Goal: Find contact information: Find contact information

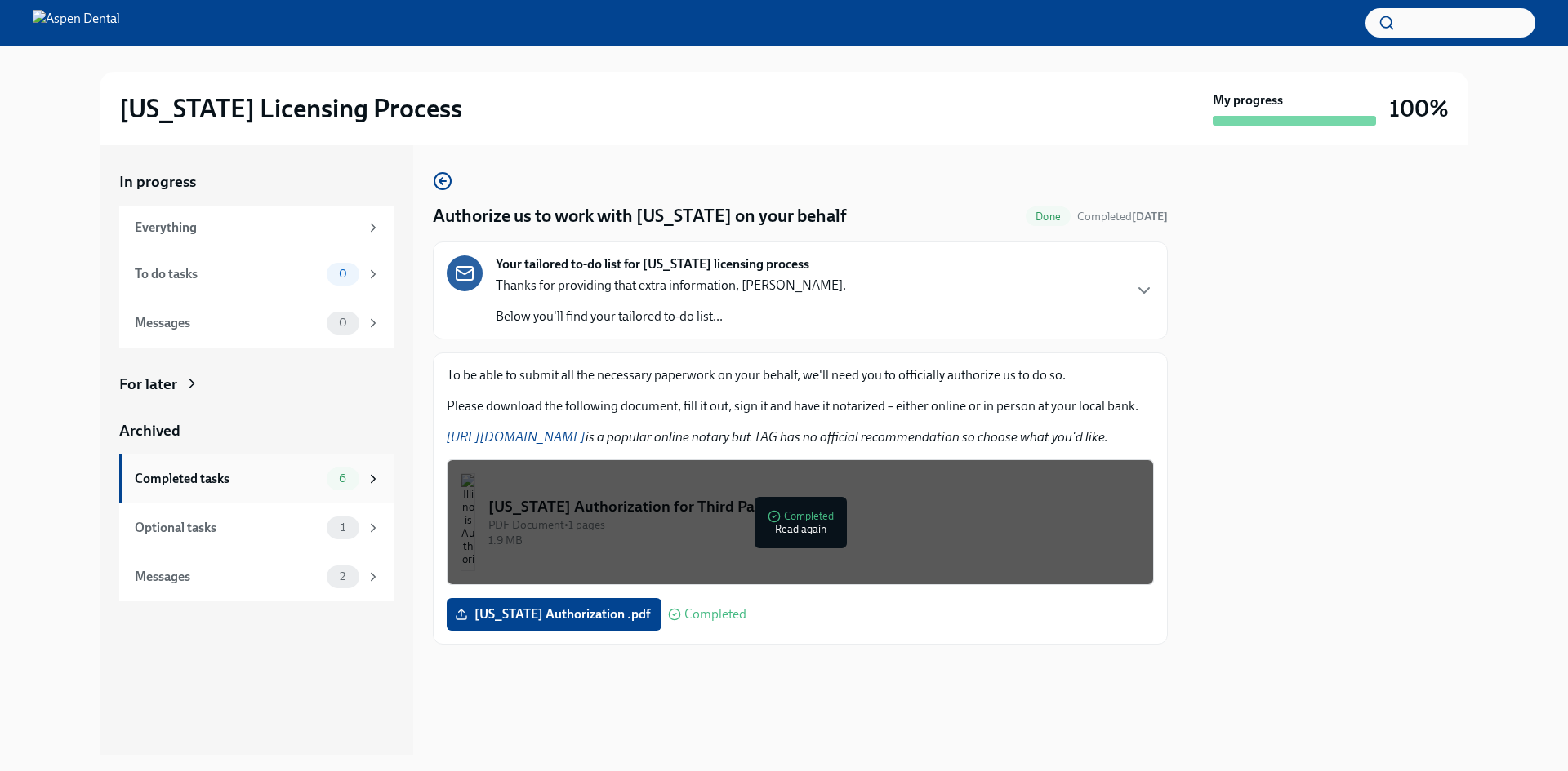
click at [333, 496] on div "Completed tasks 6" at bounding box center [255, 479] width 274 height 49
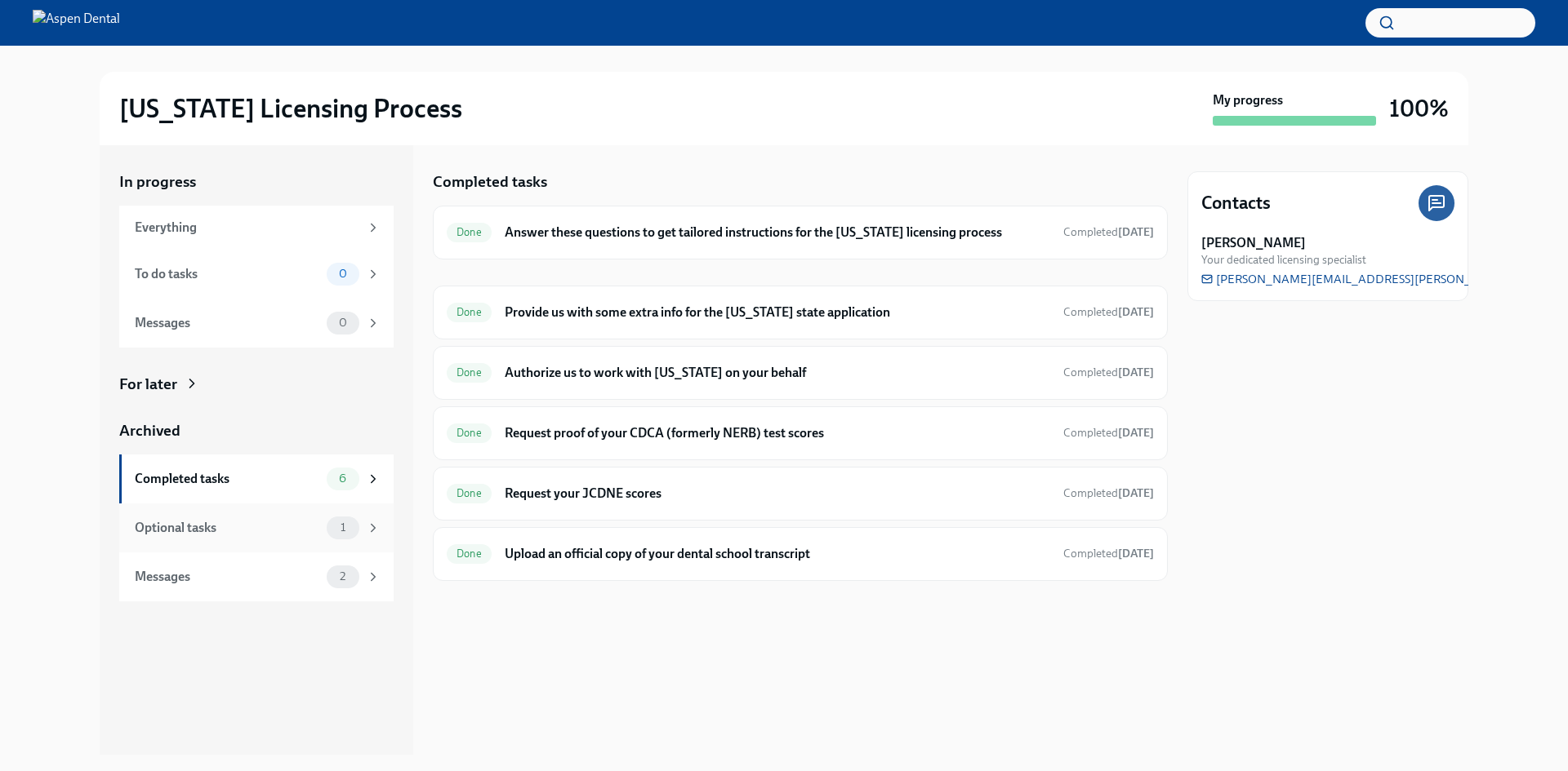
click at [212, 536] on div "Optional tasks" at bounding box center [227, 528] width 185 height 18
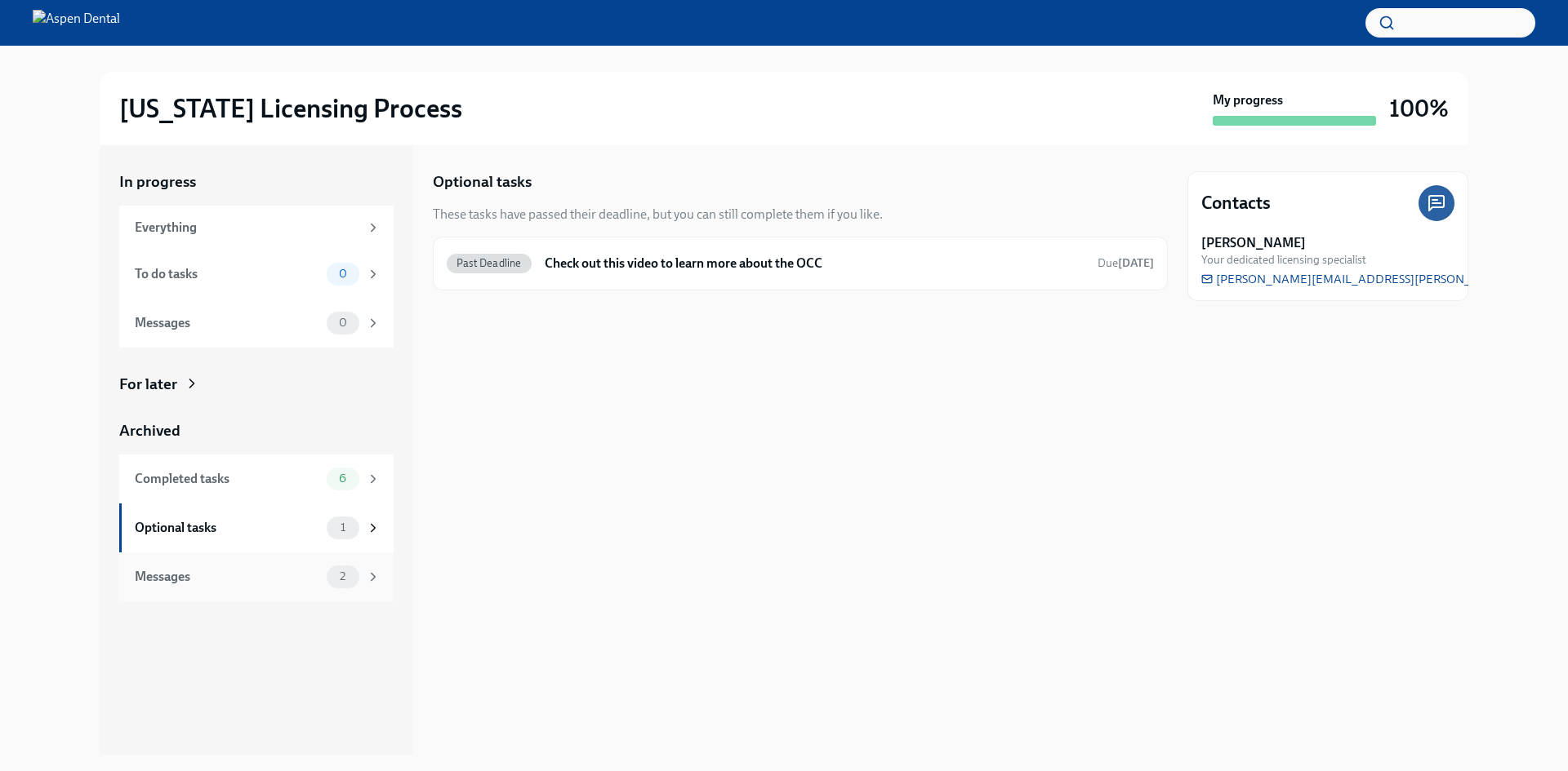
click at [225, 558] on div "Messages 2" at bounding box center [255, 577] width 274 height 49
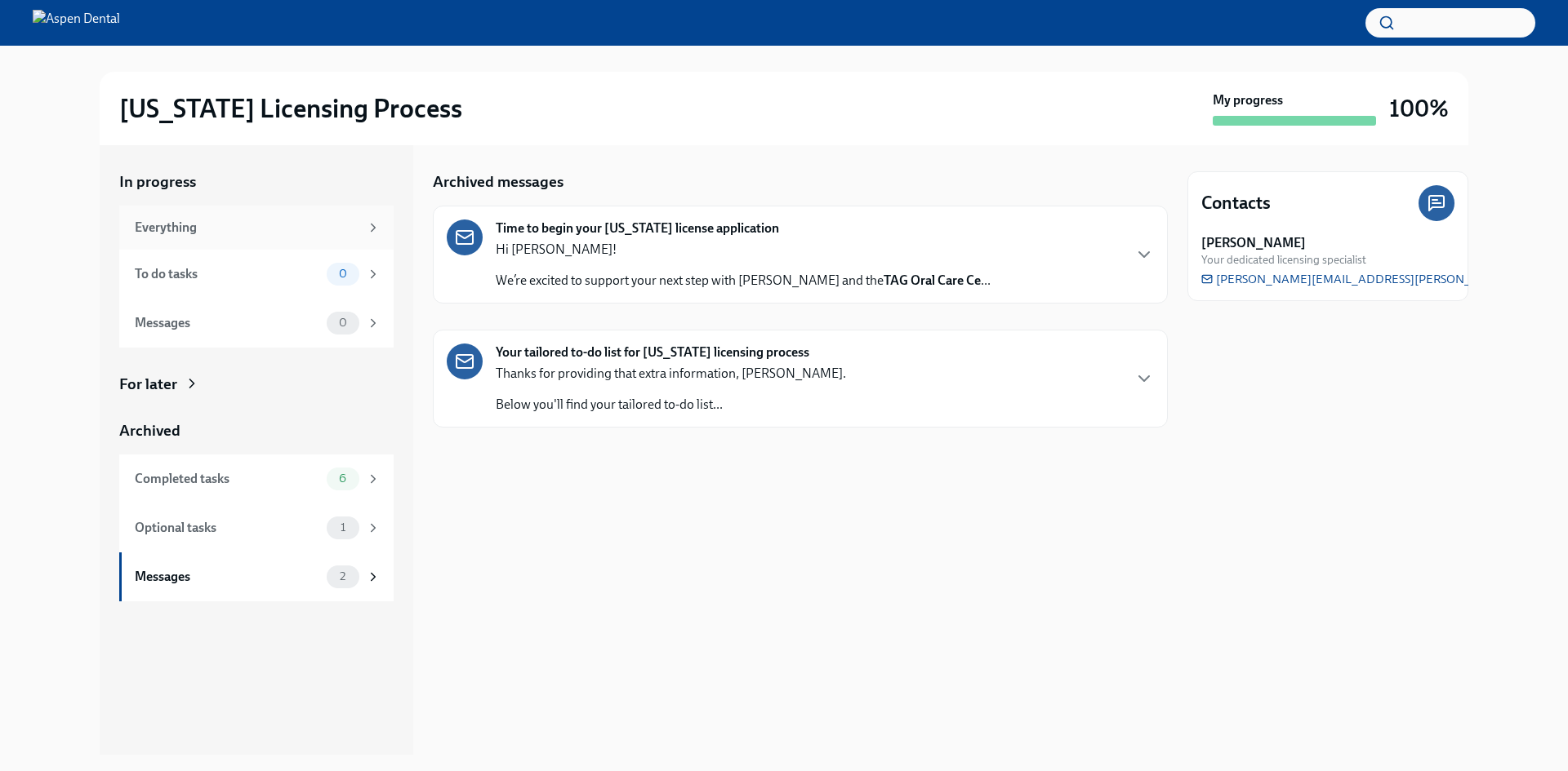
click at [325, 243] on div "Everything" at bounding box center [255, 227] width 274 height 44
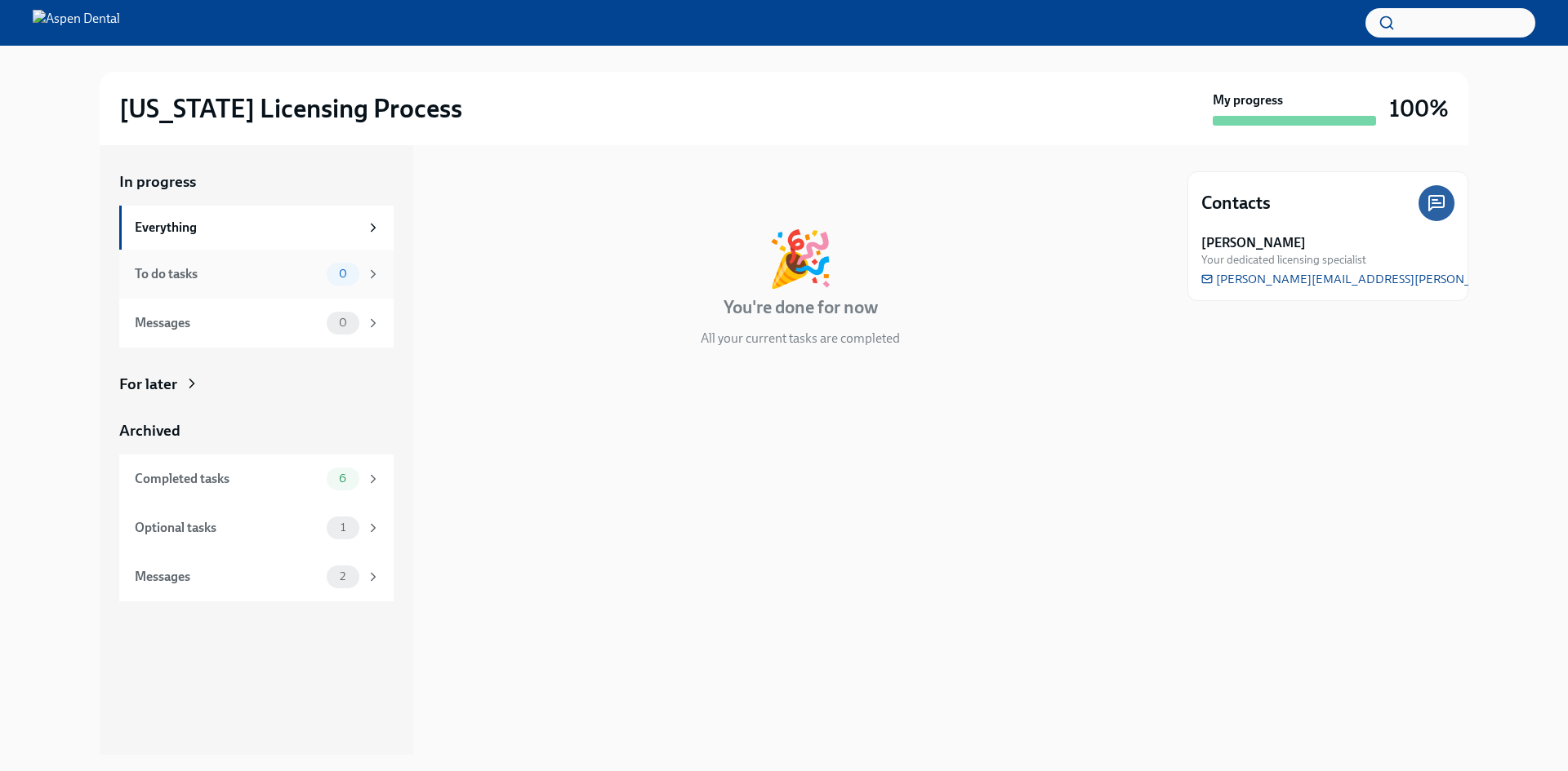
click at [349, 288] on div "To do tasks 0" at bounding box center [255, 274] width 274 height 49
click at [350, 460] on div "Completed tasks 6" at bounding box center [255, 479] width 274 height 49
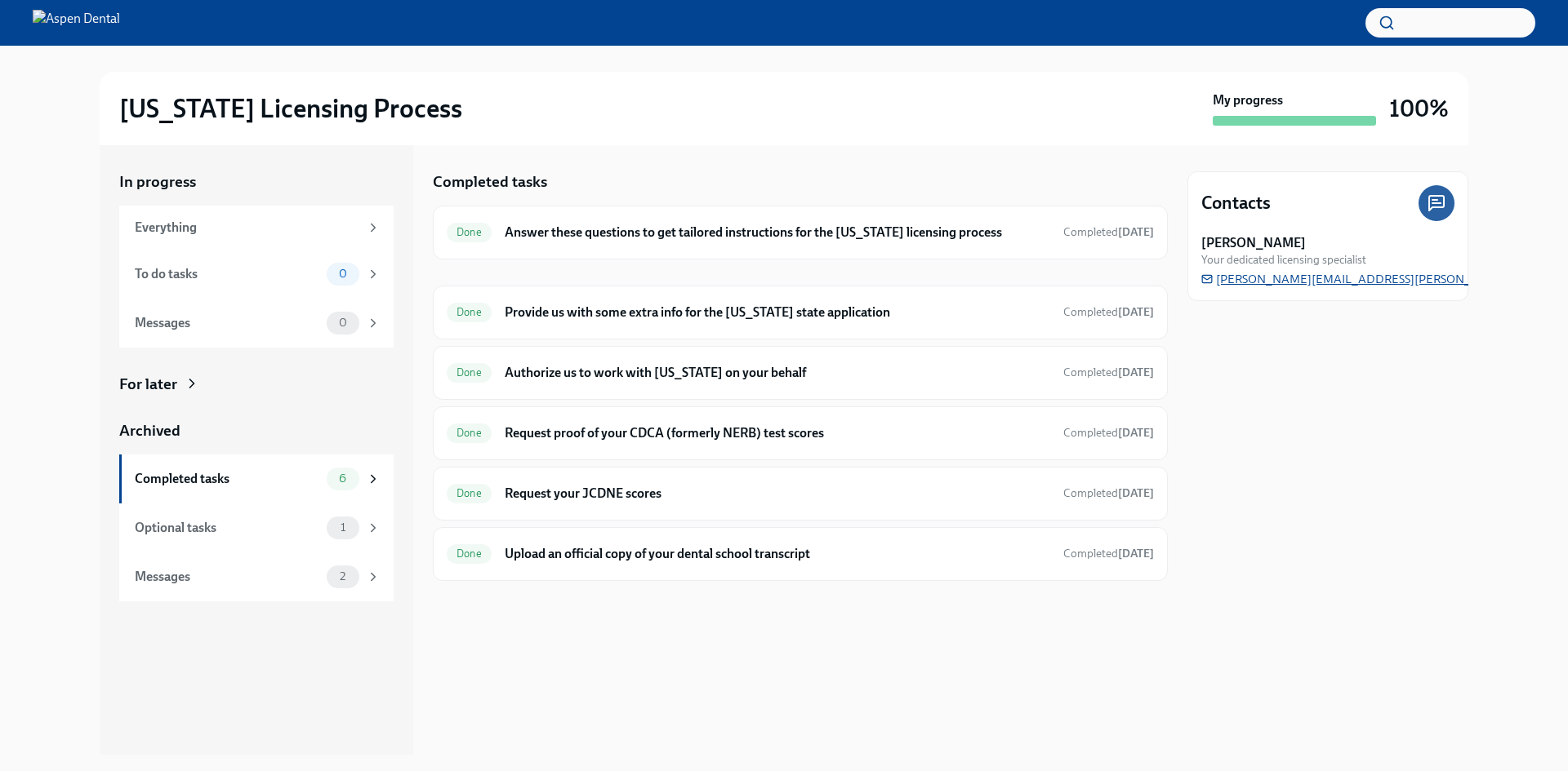
click at [1291, 284] on span "christine.cardamone@aspendental.com" at bounding box center [1405, 279] width 408 height 17
click at [1369, 443] on div "Contacts Christine Cardamone Your dedicated licensing specialist christine.card…" at bounding box center [1327, 449] width 281 height 609
drag, startPoint x: 1376, startPoint y: 292, endPoint x: 1282, endPoint y: 290, distance: 94.0
click at [1289, 290] on div "Contacts Christine Cardamone Your dedicated licensing specialist christine.card…" at bounding box center [1327, 236] width 281 height 130
drag, startPoint x: 1437, startPoint y: 278, endPoint x: 1240, endPoint y: 280, distance: 197.0
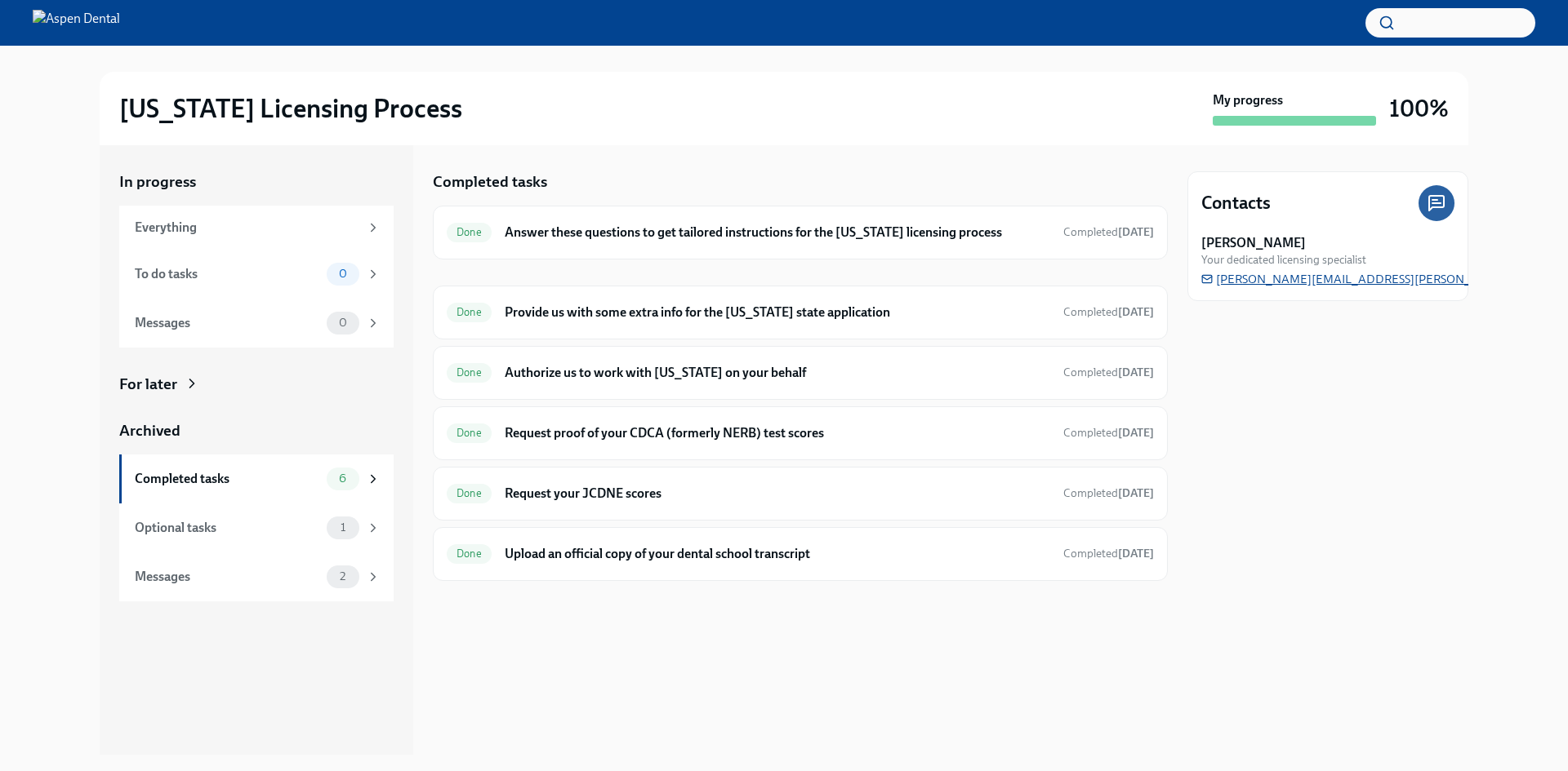
click at [1240, 280] on div "Christine Cardamone Your dedicated licensing specialist christine.cardamone@asp…" at bounding box center [1328, 260] width 254 height 53
click at [1215, 281] on span "christine.cardamone@aspendental.com" at bounding box center [1405, 279] width 408 height 17
click at [1202, 279] on icon at bounding box center [1207, 279] width 12 height 12
click at [872, 624] on div at bounding box center [801, 607] width 735 height 53
click at [1450, 203] on div at bounding box center [1435, 203] width 36 height 36
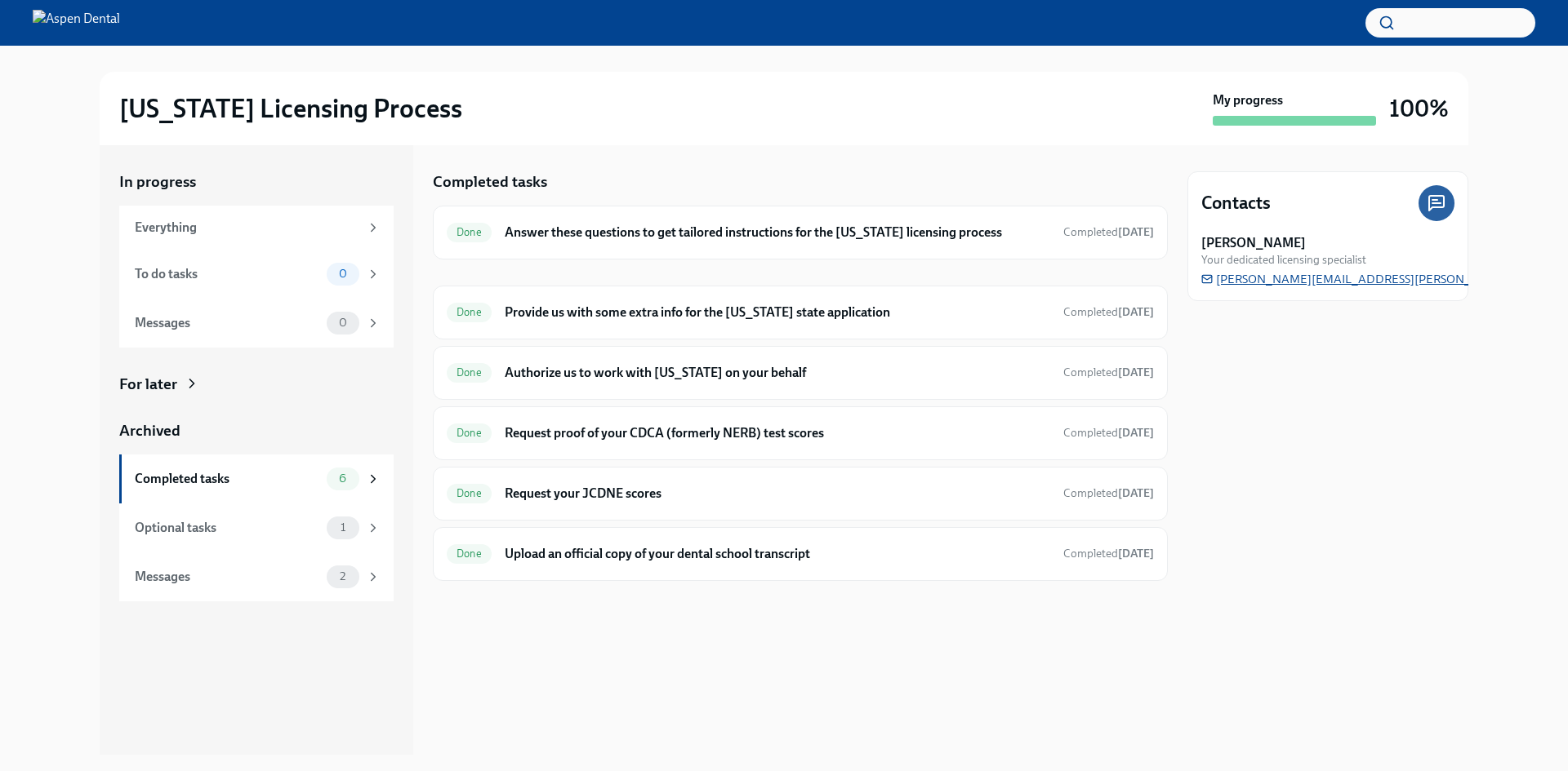
drag, startPoint x: 1195, startPoint y: 285, endPoint x: 1414, endPoint y: 277, distance: 219.1
click at [1412, 277] on div "Contacts Christine Cardamone Your dedicated licensing specialist christine.card…" at bounding box center [1327, 236] width 281 height 130
drag, startPoint x: 1435, startPoint y: 277, endPoint x: 1257, endPoint y: 291, distance: 178.5
click at [1255, 279] on div "Christine Cardamone Your dedicated licensing specialist christine.cardamone@asp…" at bounding box center [1328, 260] width 254 height 53
drag, startPoint x: 1187, startPoint y: 248, endPoint x: 1342, endPoint y: 220, distance: 157.5
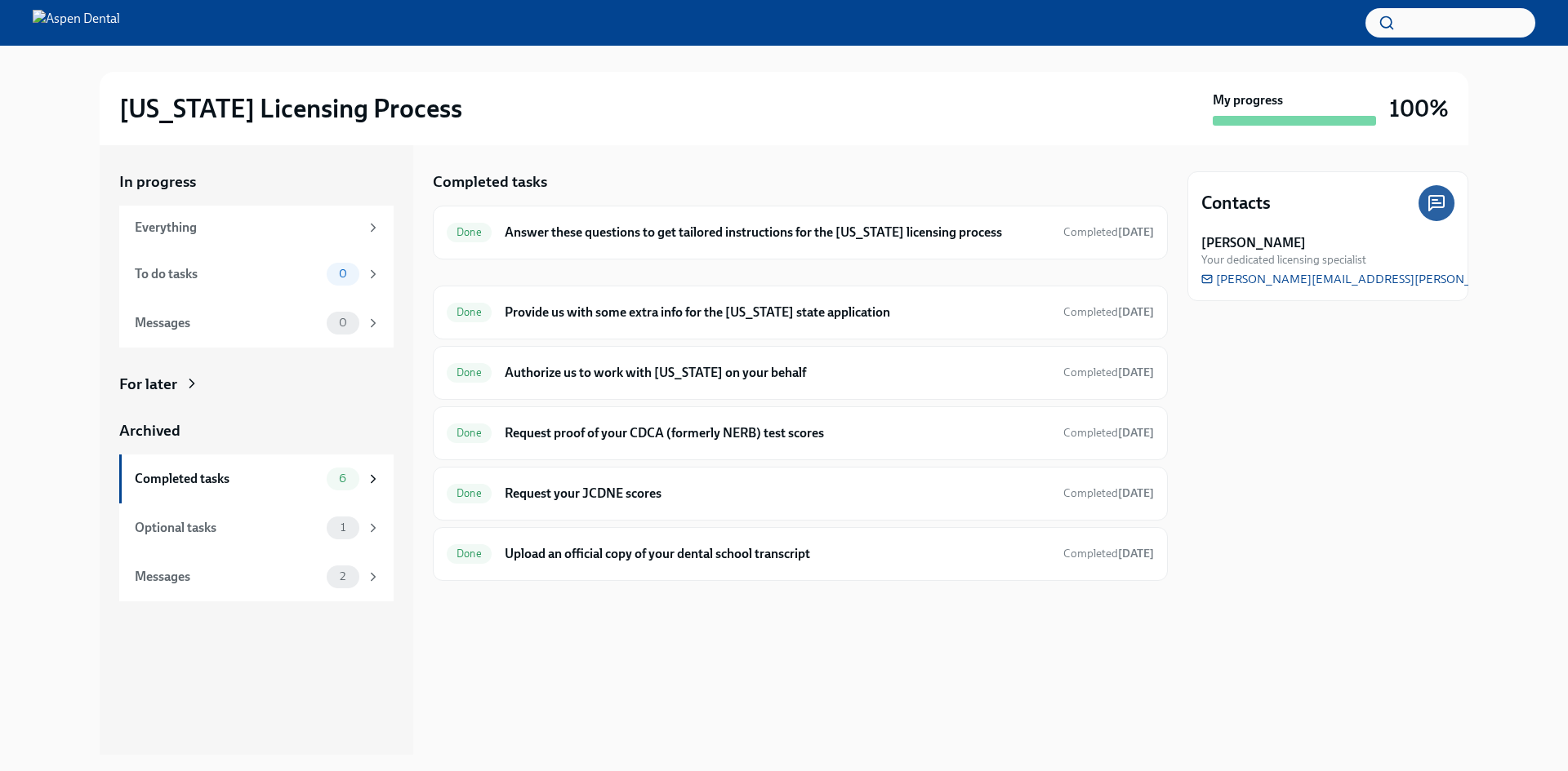
click at [1342, 220] on div "In progress Everything To do tasks 0 Messages 0 For later Archived Completed ta…" at bounding box center [783, 449] width 1368 height 609
drag, startPoint x: 1317, startPoint y: 240, endPoint x: 1209, endPoint y: 238, distance: 108.0
click at [1209, 238] on strong "Christine Cardamone" at bounding box center [1253, 243] width 104 height 18
click at [1291, 248] on strong "Christine Cardamone" at bounding box center [1253, 243] width 104 height 18
drag, startPoint x: 1328, startPoint y: 243, endPoint x: 1202, endPoint y: 240, distance: 126.0
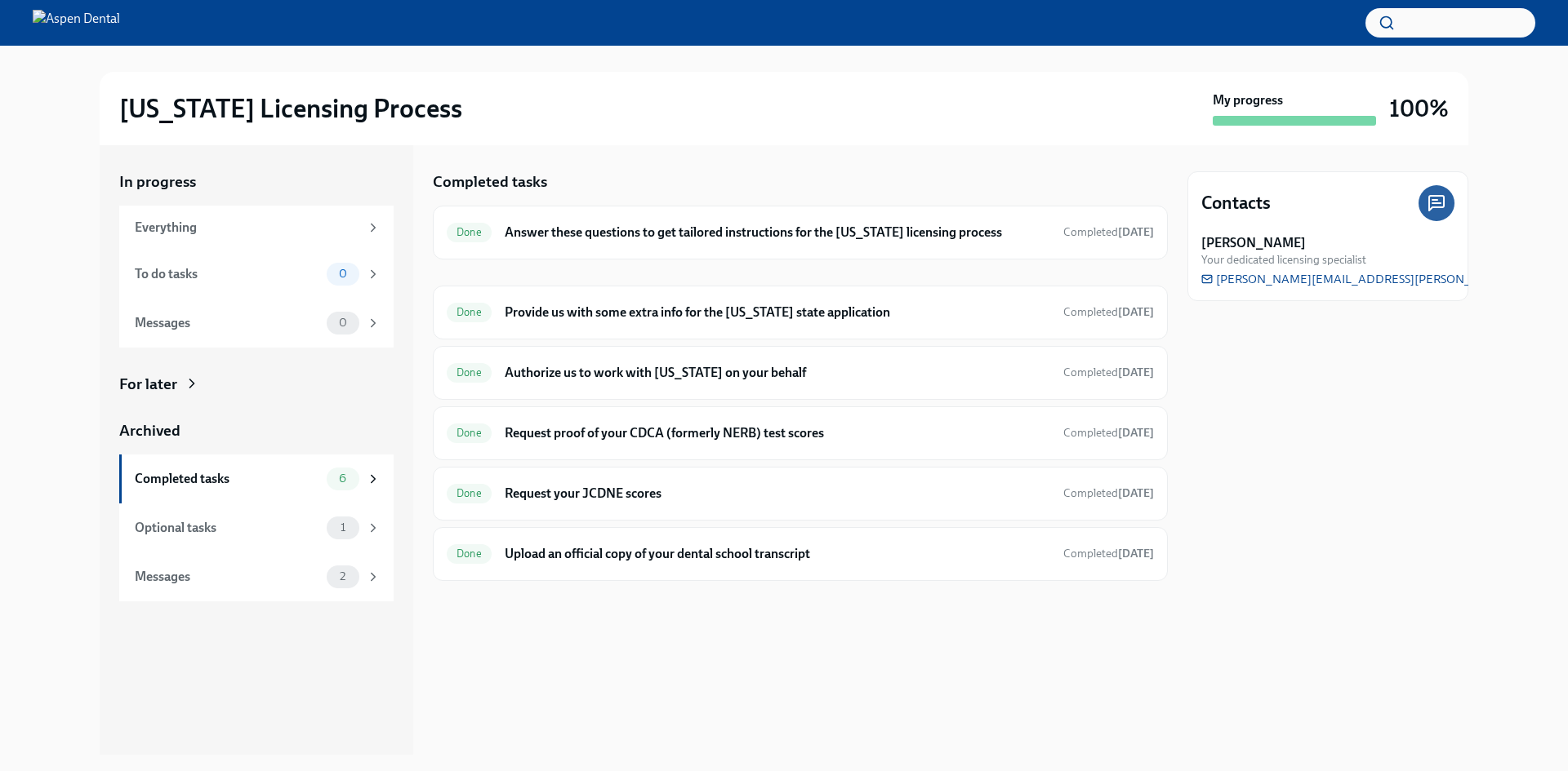
click at [1202, 240] on div "Christine Cardamone Your dedicated licensing specialist" at bounding box center [1328, 251] width 254 height 33
copy strong "Christine Cardamone"
